Goal: Use online tool/utility: Utilize a website feature to perform a specific function

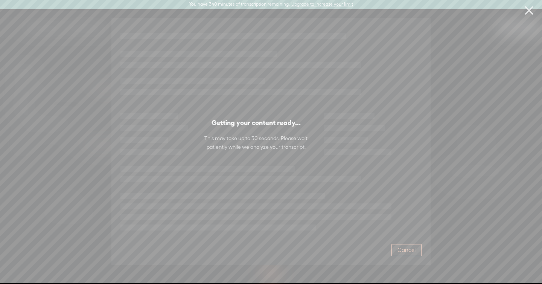
click at [407, 251] on span "Cancel" at bounding box center [406, 250] width 18 height 8
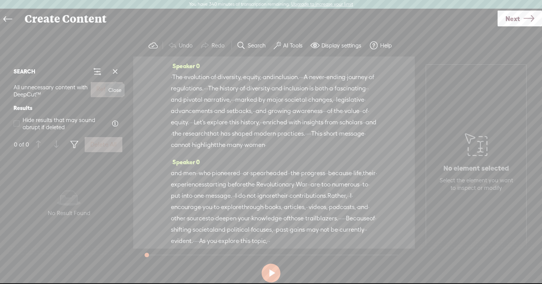
click at [116, 73] on span at bounding box center [115, 71] width 11 height 11
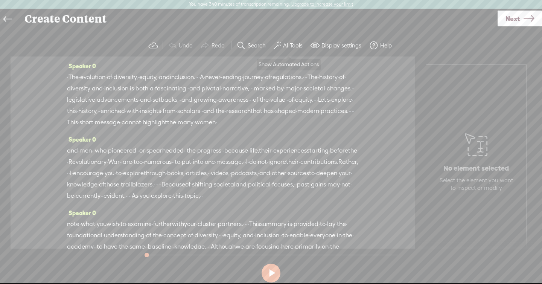
click at [294, 42] on label "AI Tools" at bounding box center [293, 46] width 20 height 8
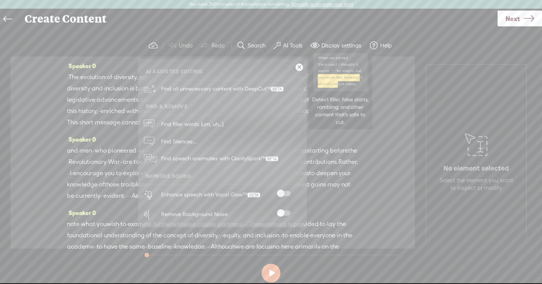
click at [266, 93] on span "Find all unnecessary content with DeepCut™" at bounding box center [222, 89] width 128 height 18
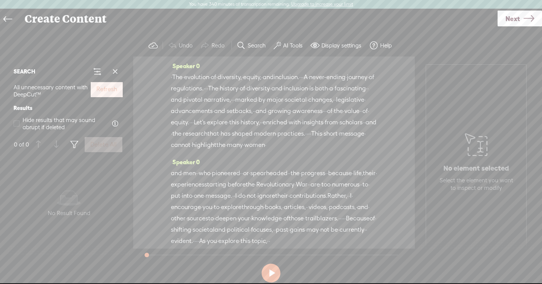
click at [100, 88] on label "Refresh" at bounding box center [106, 89] width 21 height 8
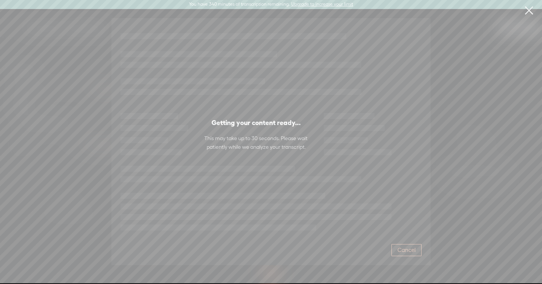
click at [407, 251] on span "Cancel" at bounding box center [406, 250] width 18 height 8
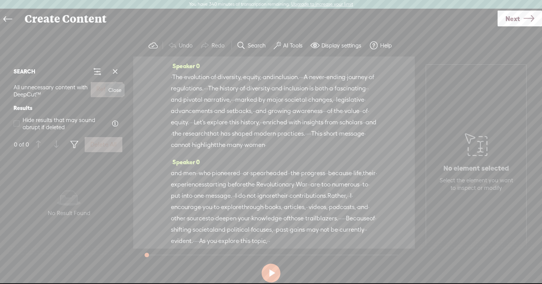
click at [113, 73] on span at bounding box center [115, 71] width 11 height 11
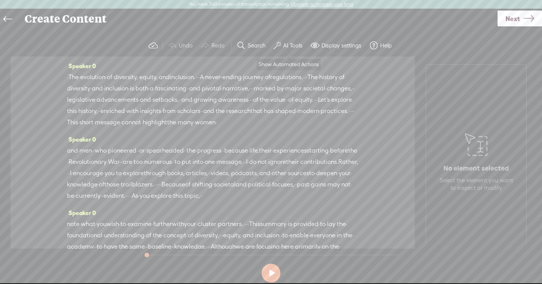
click at [280, 47] on span at bounding box center [278, 45] width 8 height 9
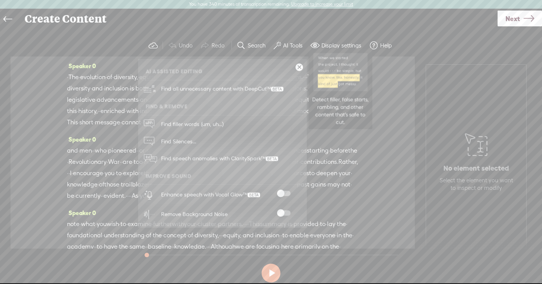
click at [238, 91] on span "Find all unnecessary content with DeepCut™" at bounding box center [222, 89] width 128 height 18
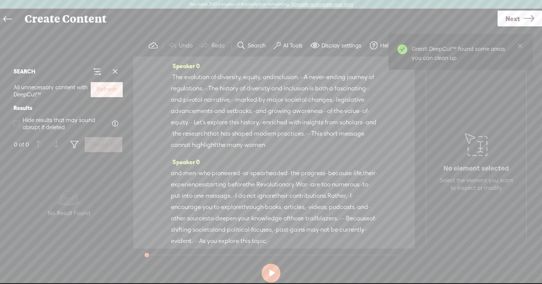
click at [115, 92] on label "Refresh" at bounding box center [106, 89] width 21 height 8
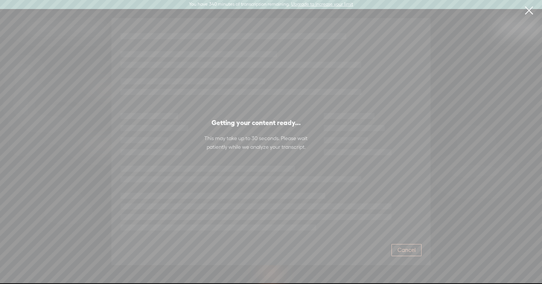
click at [403, 248] on span "Cancel" at bounding box center [406, 250] width 18 height 8
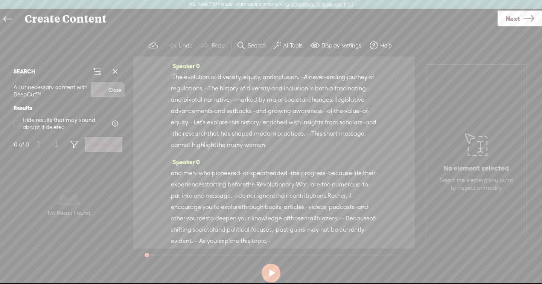
click at [113, 75] on span at bounding box center [115, 71] width 11 height 11
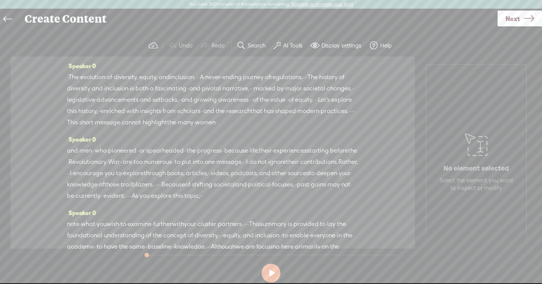
click at [284, 48] on label "AI Tools" at bounding box center [293, 46] width 20 height 8
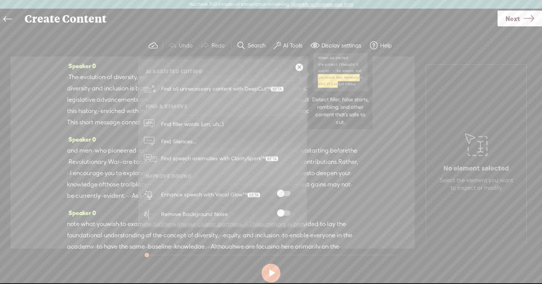
click at [248, 87] on span "Find all unnecessary content with DeepCut™" at bounding box center [222, 89] width 128 height 18
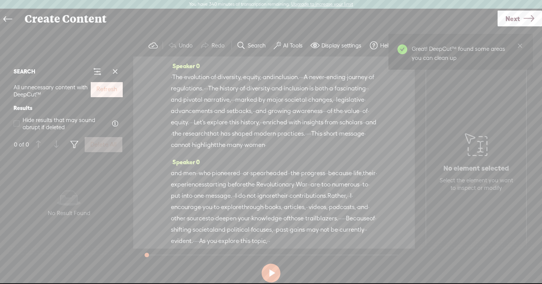
click at [105, 93] on button "Refresh" at bounding box center [107, 89] width 32 height 15
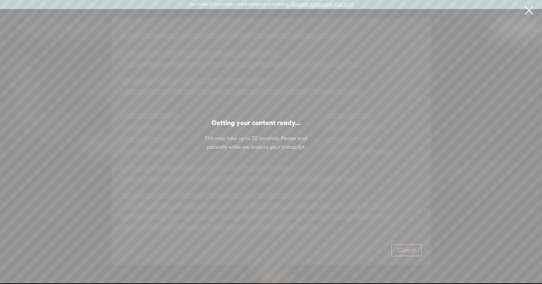
click at [398, 249] on span "Cancel" at bounding box center [406, 250] width 18 height 8
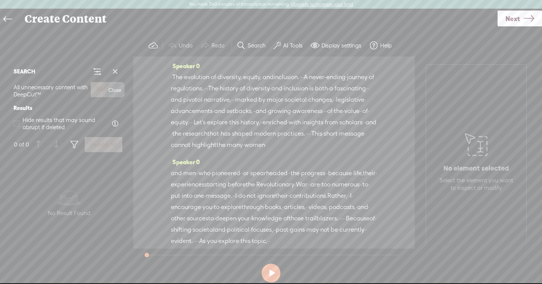
click at [117, 68] on span at bounding box center [115, 71] width 11 height 11
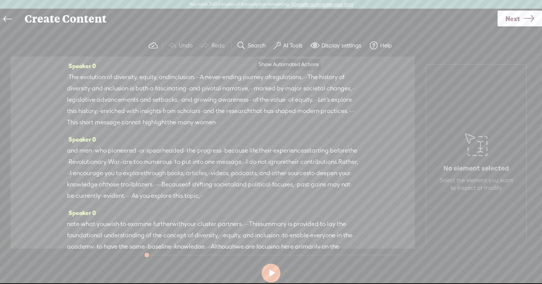
click at [284, 46] on label "AI Tools" at bounding box center [293, 46] width 20 height 8
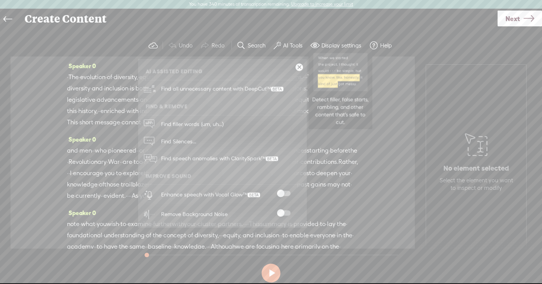
click at [249, 85] on span "Find all unnecessary content with DeepCut™" at bounding box center [222, 89] width 128 height 18
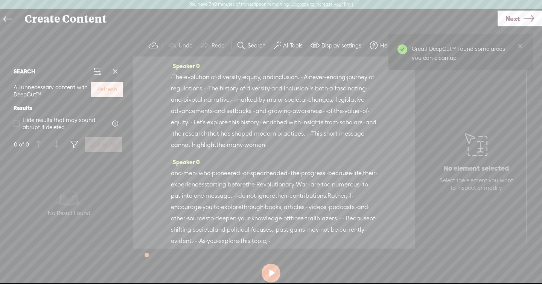
click at [115, 88] on label "Refresh" at bounding box center [106, 89] width 21 height 8
